Goal: Transaction & Acquisition: Download file/media

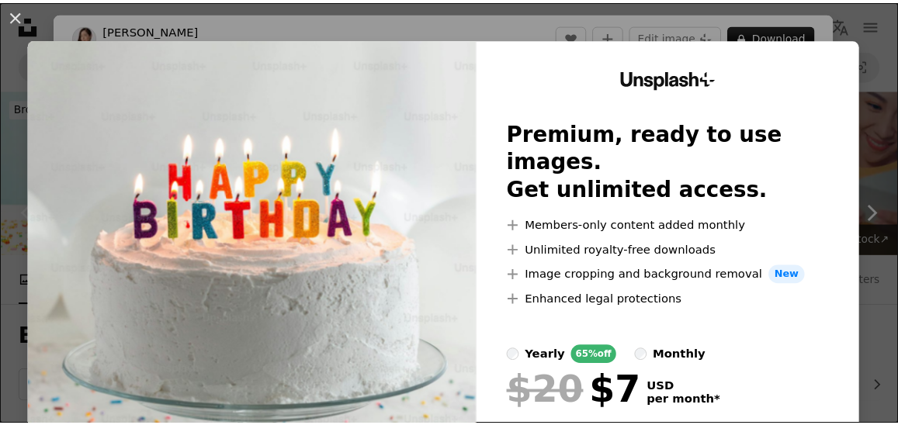
scroll to position [346, 0]
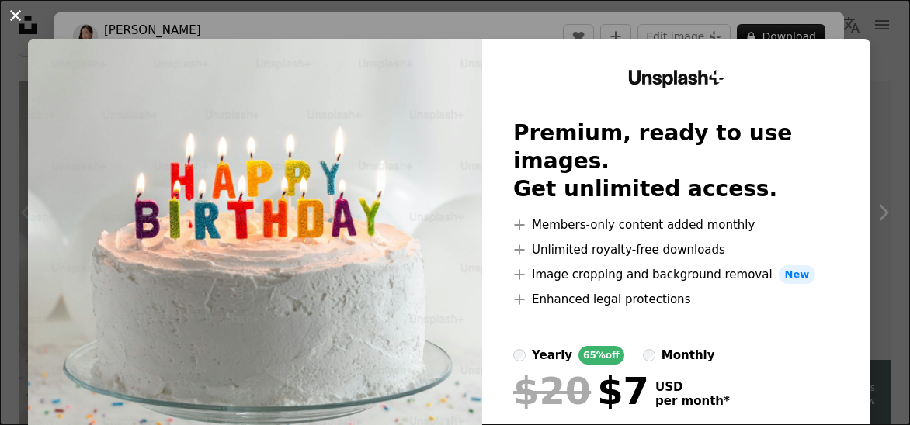
click at [14, 21] on button "An X shape" at bounding box center [15, 15] width 19 height 19
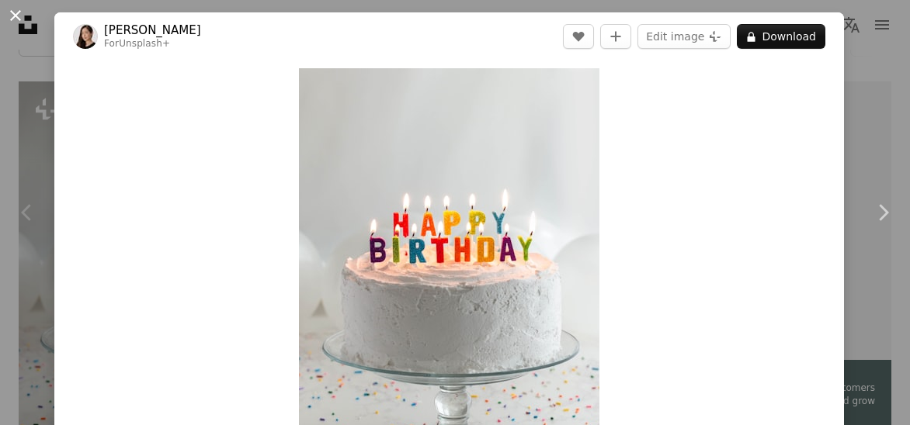
click at [14, 11] on button "An X shape" at bounding box center [15, 15] width 19 height 19
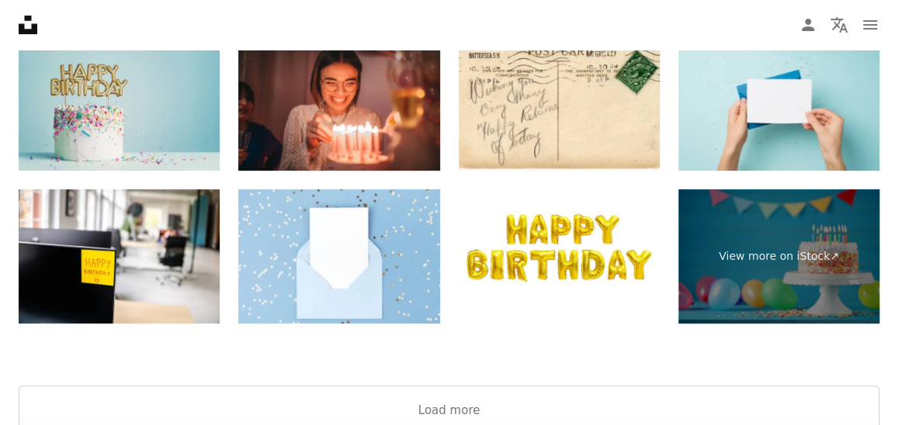
scroll to position [2978, 0]
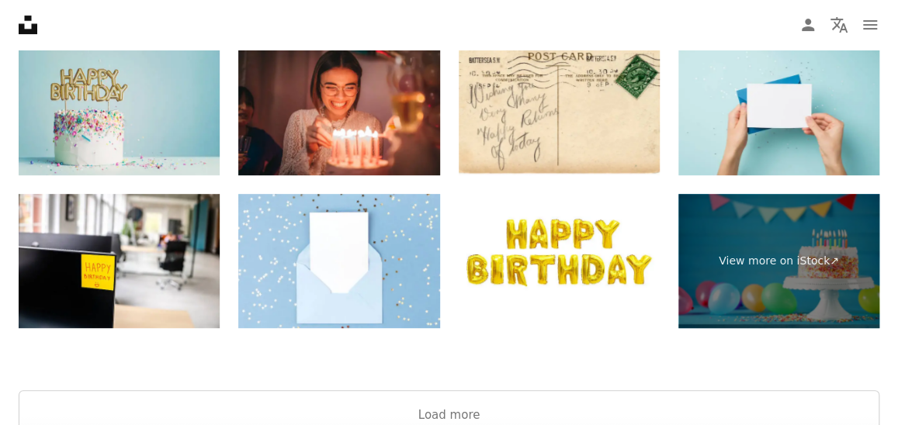
click at [8, 85] on div "Browse premium images on iStock | Claim your discount now View more on iStock ↗…" at bounding box center [449, 169] width 898 height 318
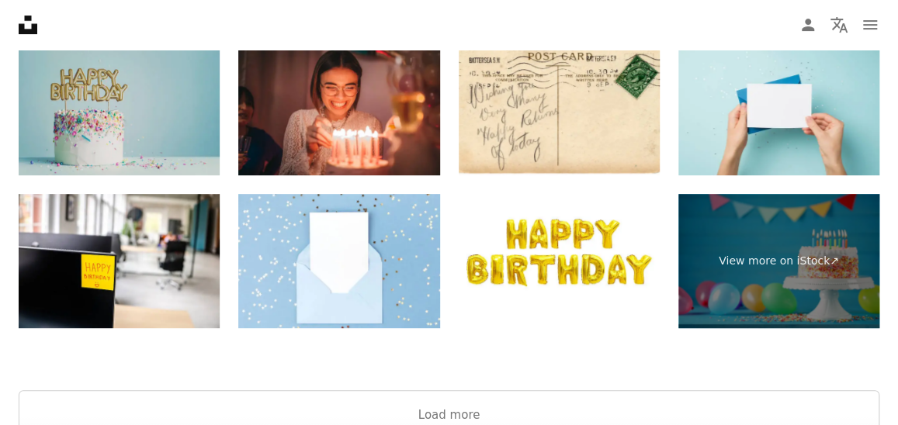
click at [76, 104] on img at bounding box center [119, 108] width 201 height 134
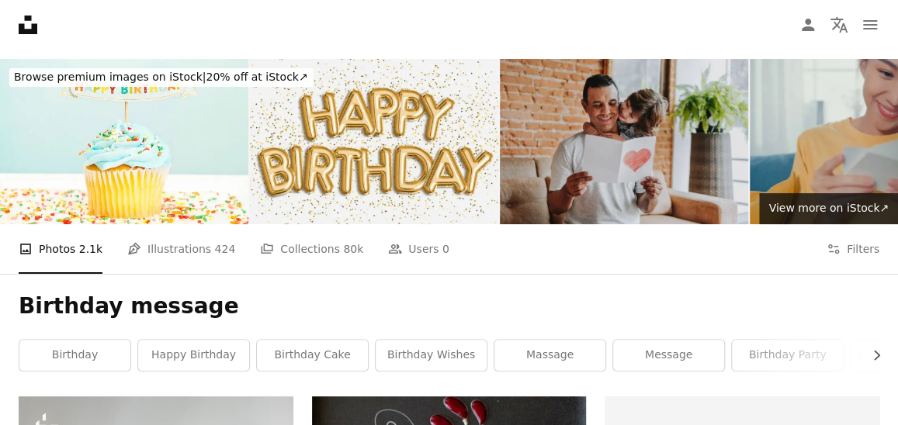
scroll to position [0, 0]
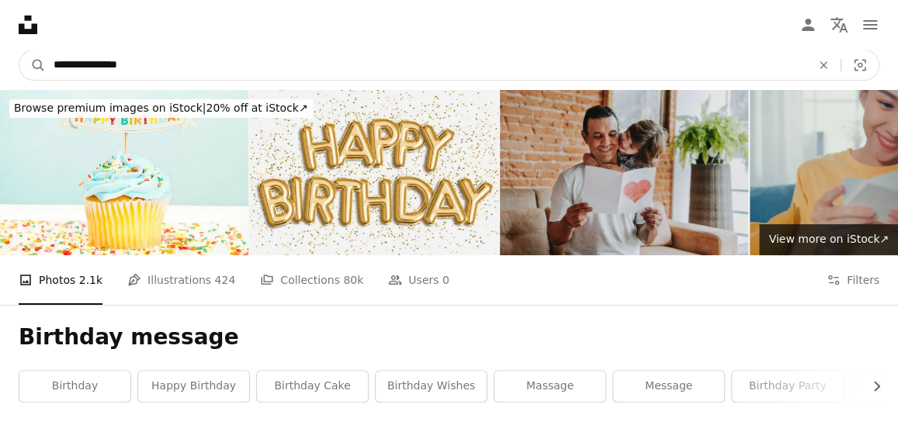
click at [175, 63] on input "**********" at bounding box center [426, 65] width 761 height 30
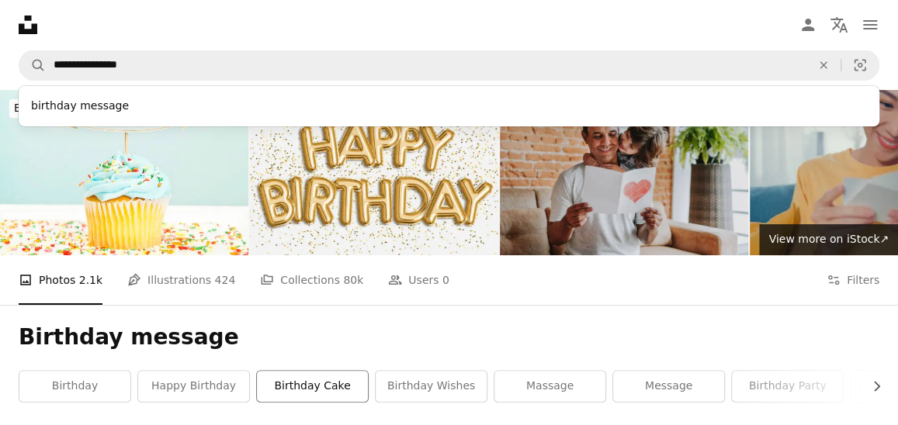
click at [315, 378] on link "birthday cake" at bounding box center [312, 386] width 111 height 31
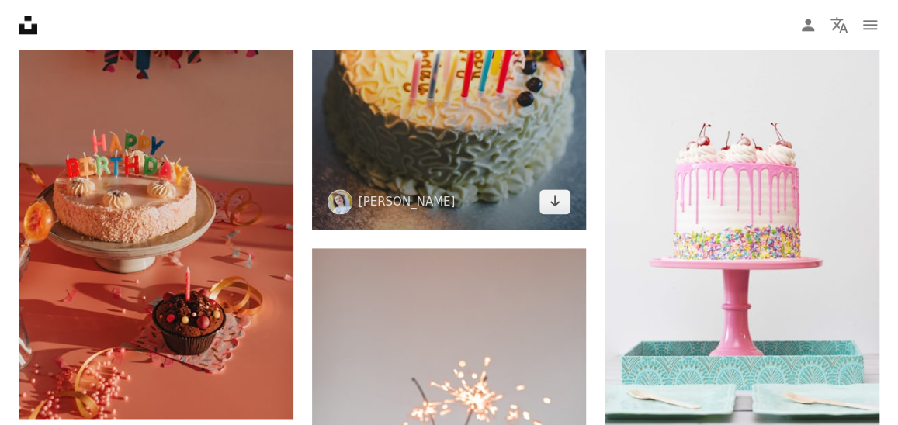
scroll to position [860, 0]
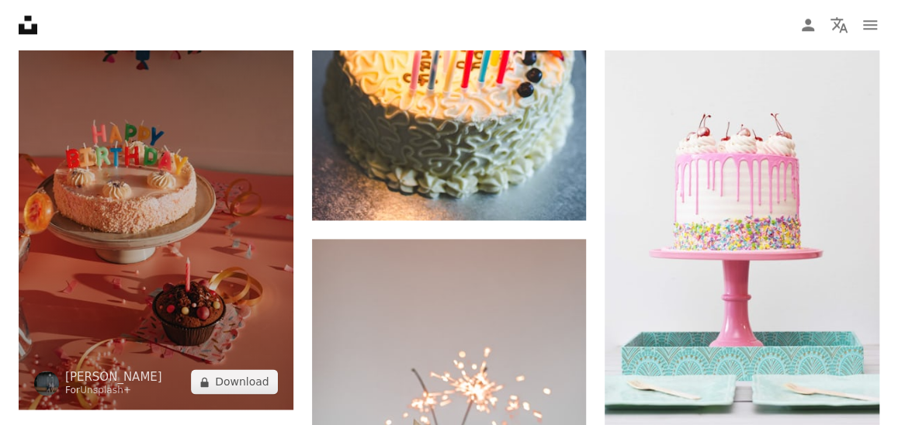
click at [225, 187] on img at bounding box center [156, 203] width 275 height 411
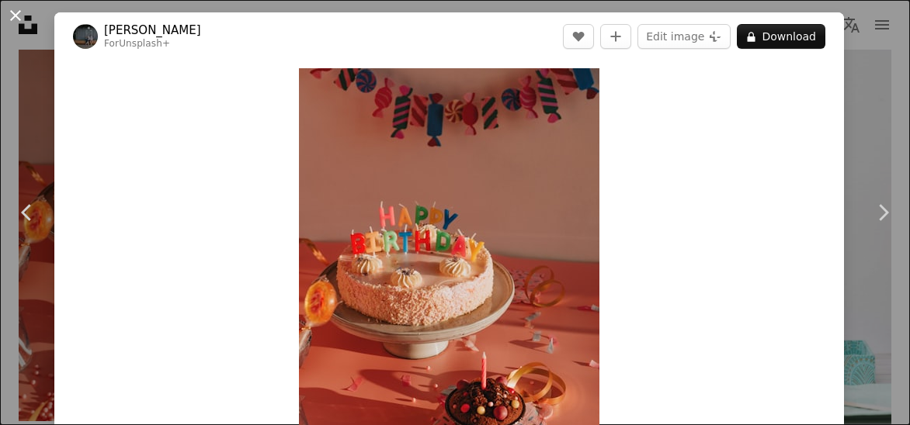
click at [19, 24] on button "An X shape" at bounding box center [15, 15] width 19 height 19
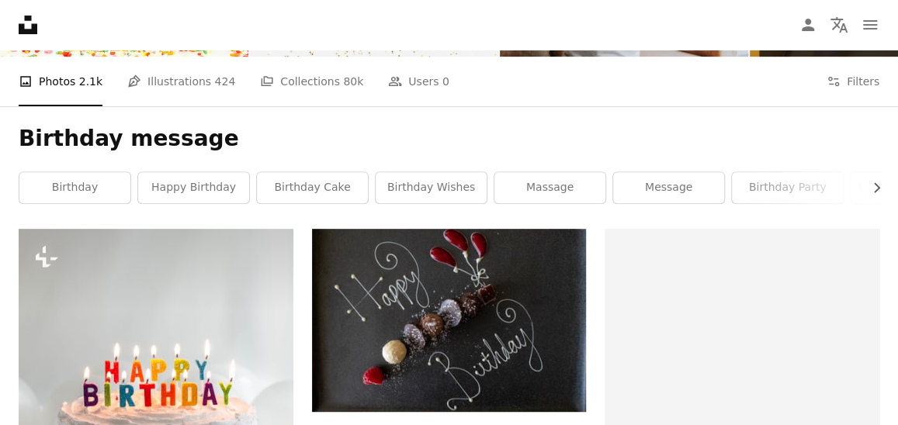
scroll to position [213, 0]
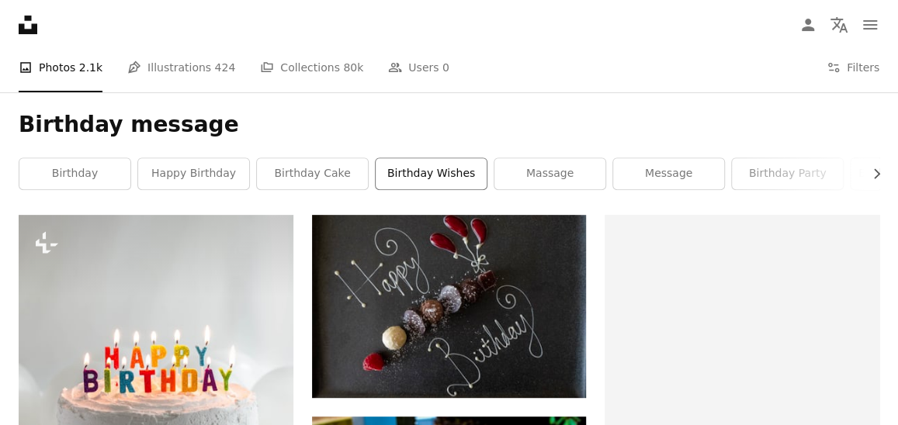
click at [419, 172] on link "birthday wishes" at bounding box center [431, 173] width 111 height 31
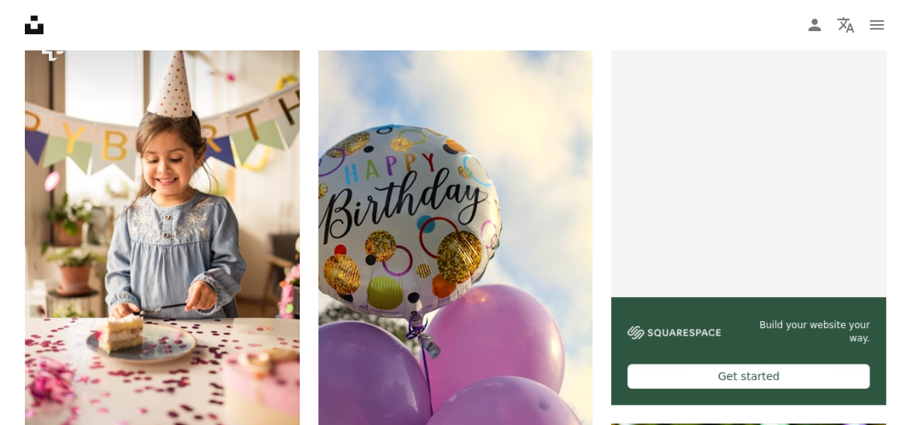
scroll to position [472, 0]
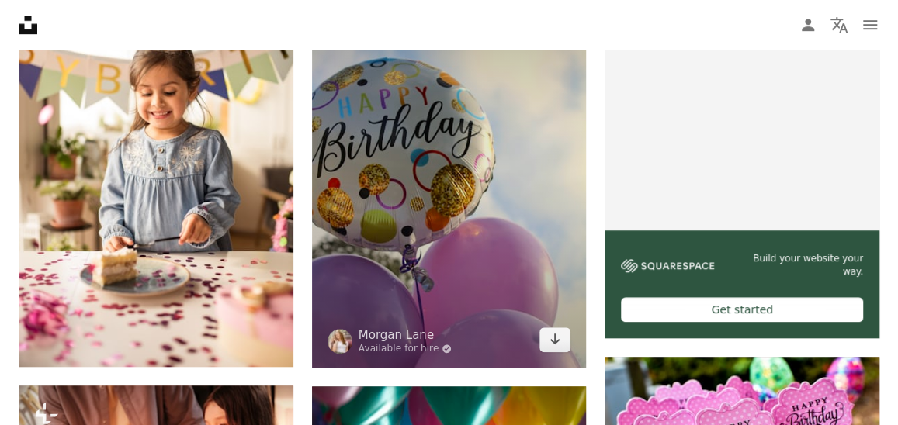
click at [446, 148] on img at bounding box center [449, 162] width 275 height 412
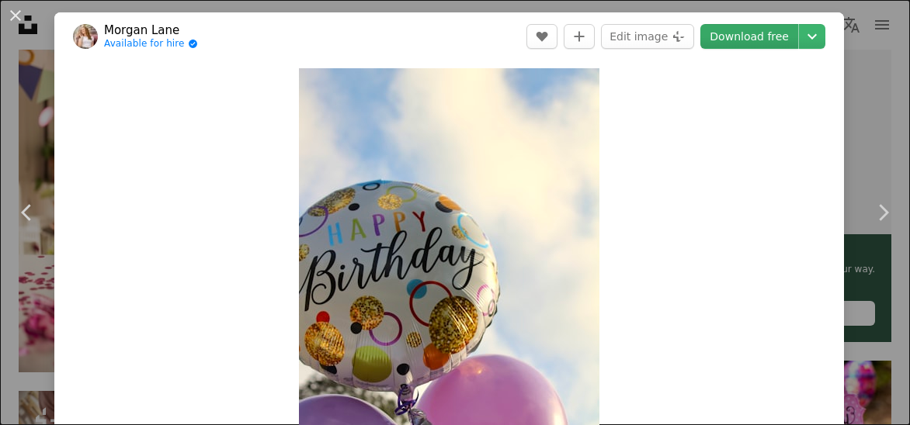
click at [724, 36] on link "Download free" at bounding box center [749, 36] width 98 height 25
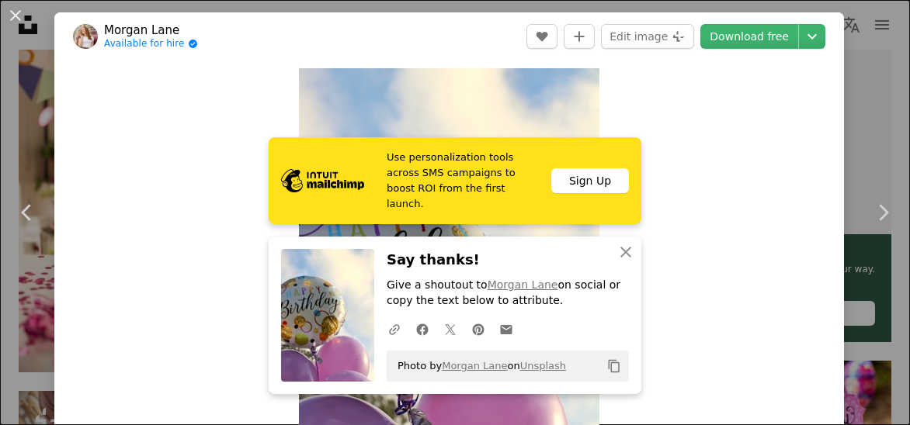
click at [719, 290] on div "Zoom in" at bounding box center [449, 294] width 790 height 467
click at [722, 281] on div "Zoom in" at bounding box center [449, 294] width 790 height 467
click at [617, 257] on icon "An X shape" at bounding box center [625, 252] width 19 height 19
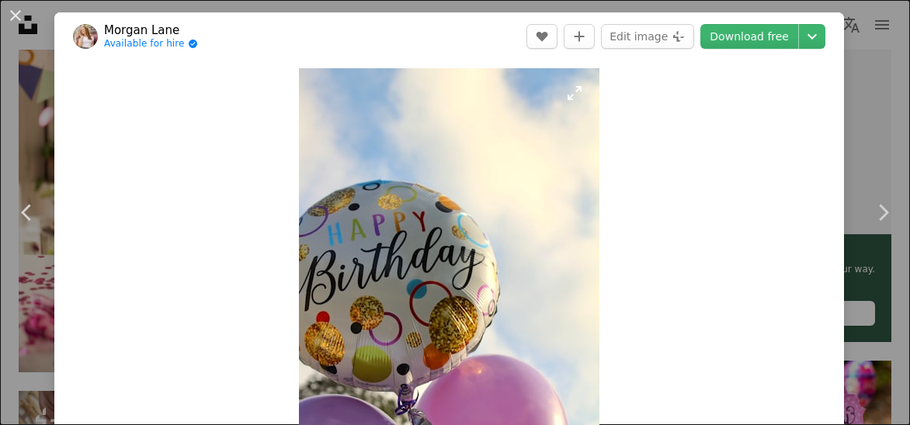
click at [561, 165] on img "Zoom in on this image" at bounding box center [449, 293] width 300 height 451
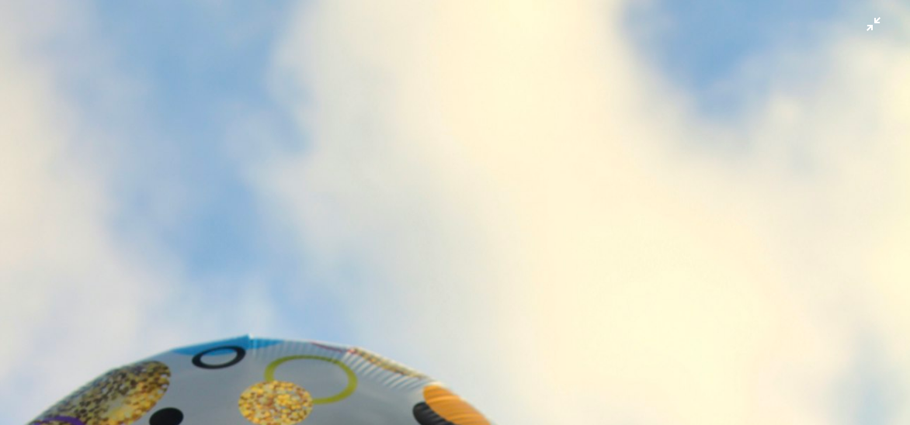
scroll to position [453, 0]
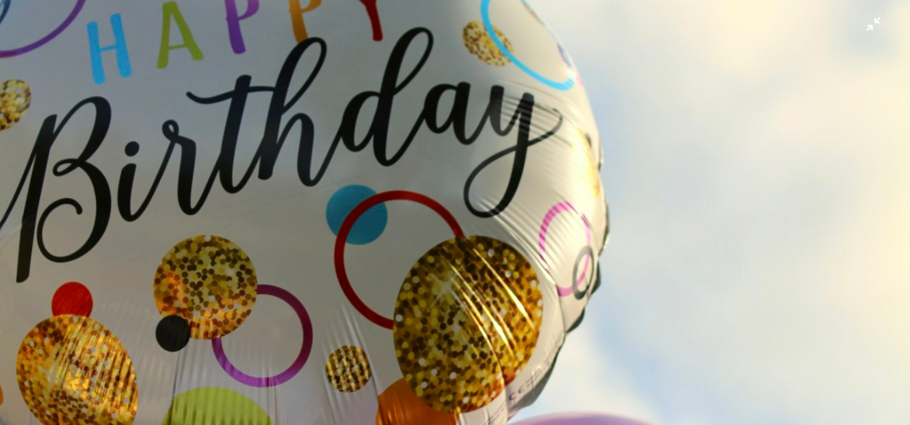
click at [619, 188] on img "Zoom out on this image" at bounding box center [454, 229] width 911 height 1367
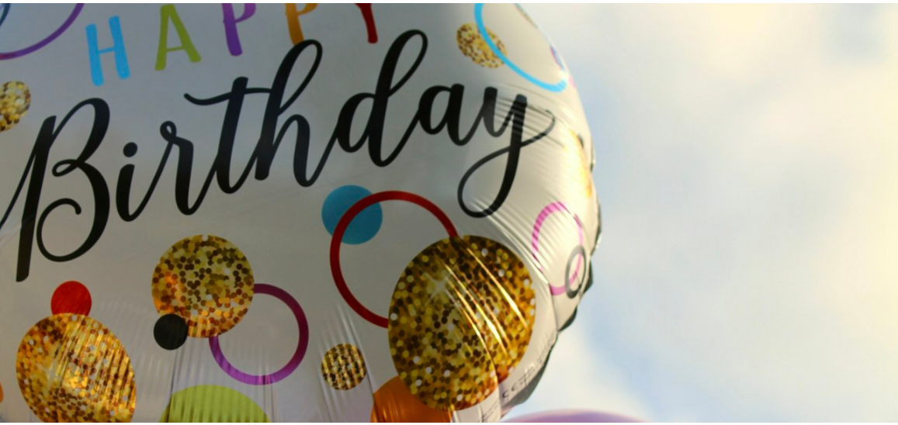
scroll to position [68, 0]
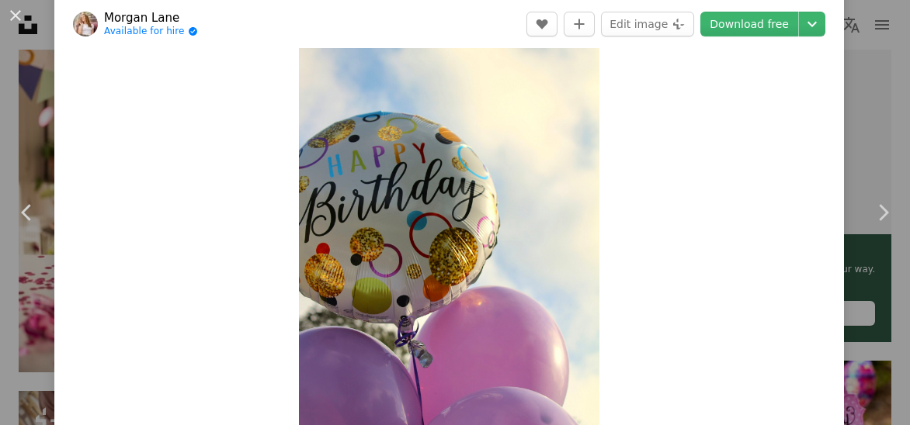
click at [619, 189] on div "Zoom in" at bounding box center [449, 225] width 790 height 467
click at [717, 197] on div "Zoom in" at bounding box center [449, 225] width 790 height 467
click at [14, 12] on button "An X shape" at bounding box center [15, 15] width 19 height 19
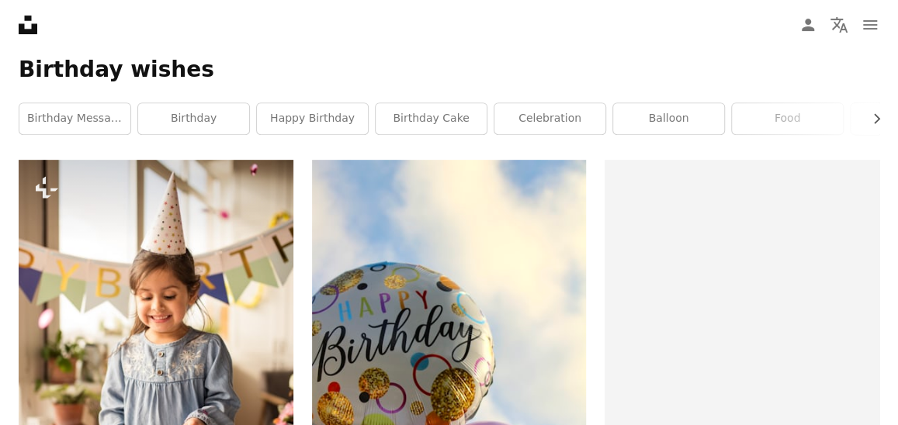
scroll to position [227, 0]
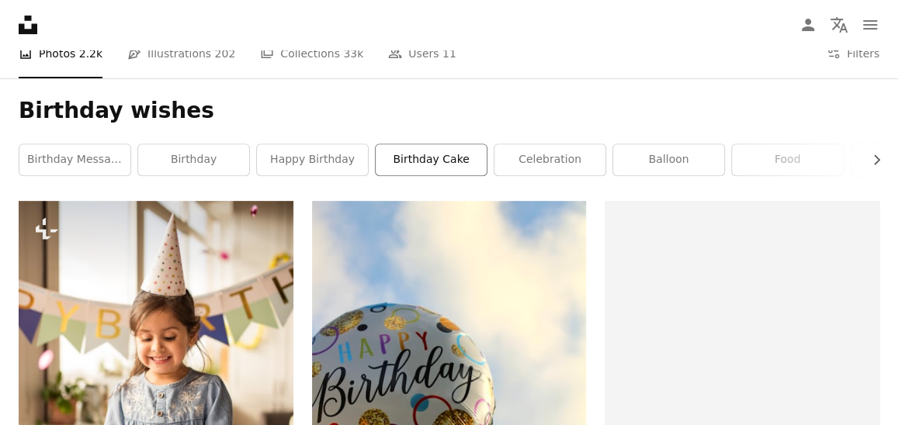
click at [433, 158] on link "birthday cake" at bounding box center [431, 159] width 111 height 31
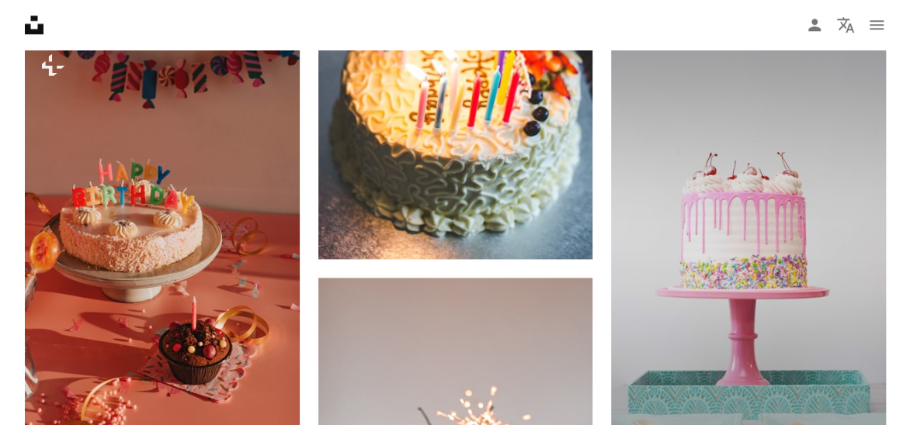
scroll to position [831, 0]
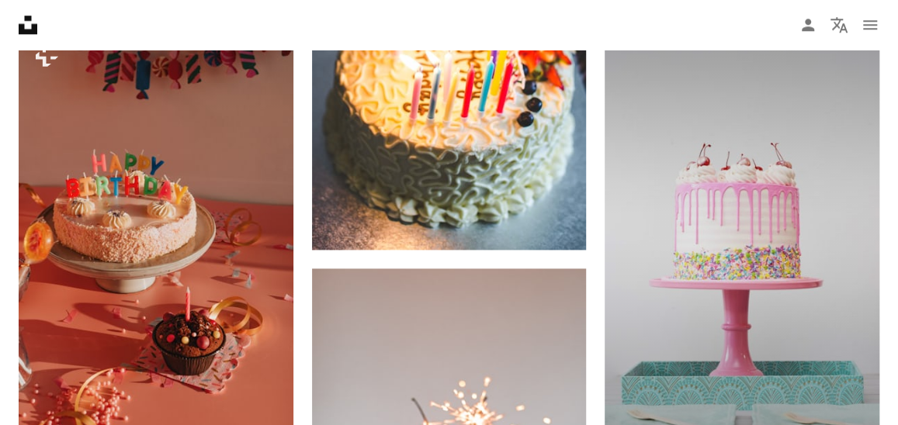
click at [815, 147] on img at bounding box center [742, 235] width 275 height 475
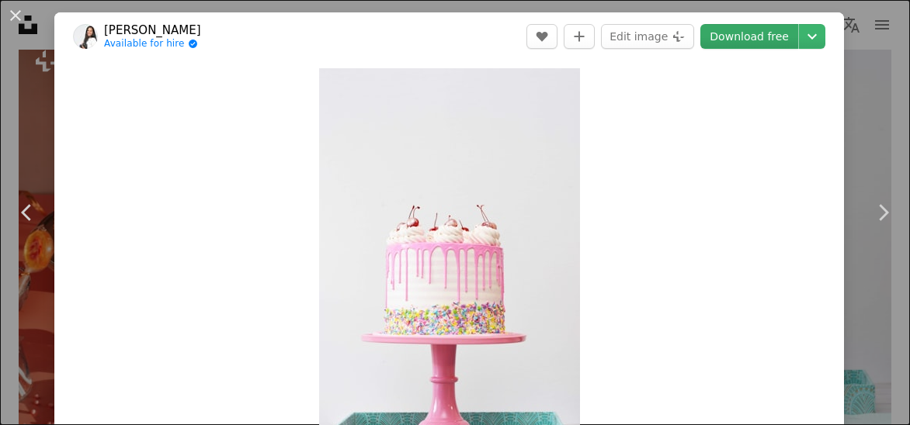
click at [736, 31] on link "Download free" at bounding box center [749, 36] width 98 height 25
